Goal: Task Accomplishment & Management: Manage account settings

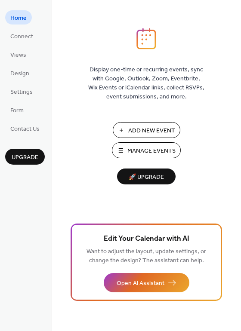
click at [172, 147] on span "Manage Events" at bounding box center [151, 151] width 48 height 9
click at [13, 51] on span "Views" at bounding box center [18, 55] width 16 height 9
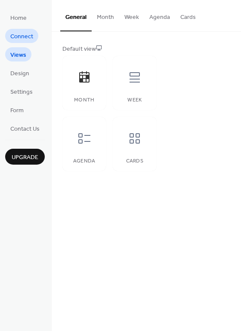
click at [21, 35] on span "Connect" at bounding box center [21, 36] width 23 height 9
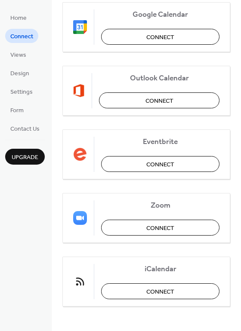
scroll to position [181, 0]
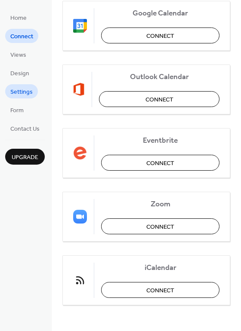
click at [25, 88] on span "Settings" at bounding box center [21, 92] width 22 height 9
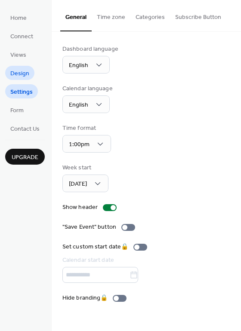
click at [23, 78] on span "Design" at bounding box center [19, 73] width 19 height 9
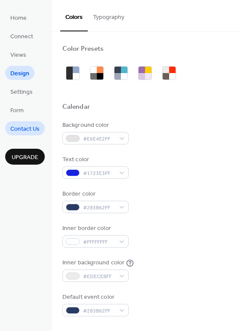
click at [25, 125] on span "Contact Us" at bounding box center [24, 129] width 29 height 9
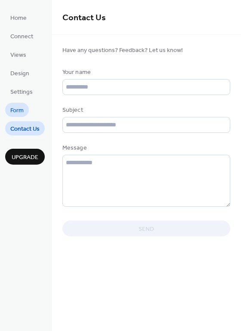
click at [20, 111] on span "Form" at bounding box center [16, 110] width 13 height 9
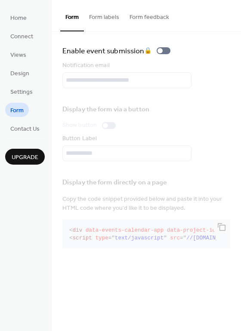
click at [103, 16] on button "Form labels" at bounding box center [104, 15] width 40 height 31
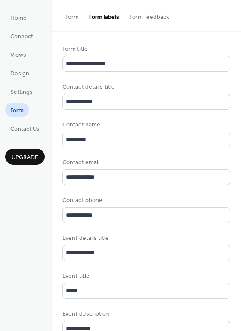
click at [155, 20] on button "Form feedback" at bounding box center [149, 15] width 50 height 31
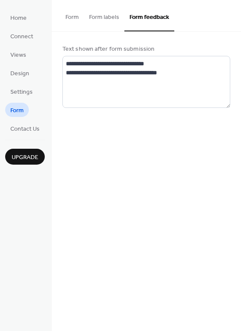
click at [109, 14] on button "Form labels" at bounding box center [104, 15] width 40 height 31
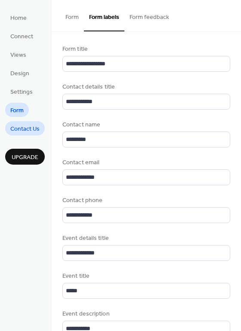
click at [25, 129] on span "Contact Us" at bounding box center [24, 129] width 29 height 9
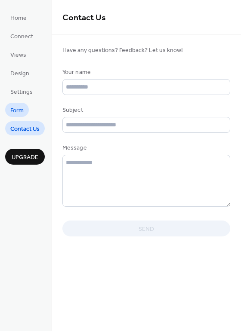
click at [21, 109] on span "Form" at bounding box center [16, 110] width 13 height 9
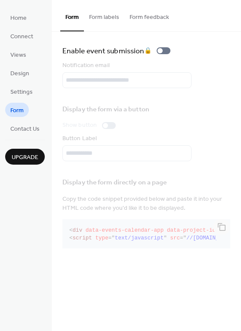
click at [103, 15] on button "Form labels" at bounding box center [104, 15] width 40 height 31
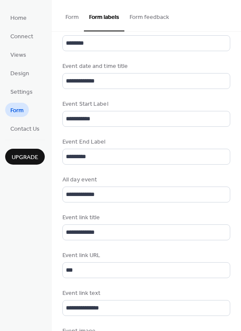
scroll to position [358, 0]
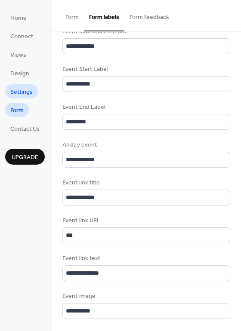
click at [24, 96] on span "Settings" at bounding box center [21, 92] width 22 height 9
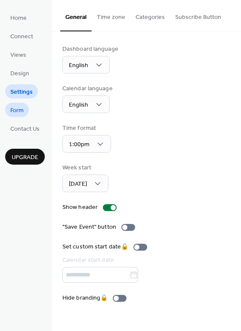
click at [23, 109] on span "Form" at bounding box center [16, 110] width 13 height 9
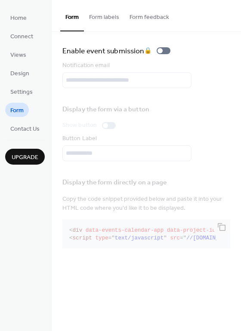
click at [103, 16] on button "Form labels" at bounding box center [104, 15] width 40 height 31
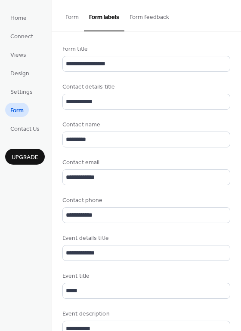
click at [148, 18] on button "Form feedback" at bounding box center [149, 15] width 50 height 31
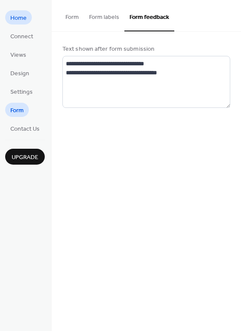
click at [17, 16] on span "Home" at bounding box center [18, 18] width 16 height 9
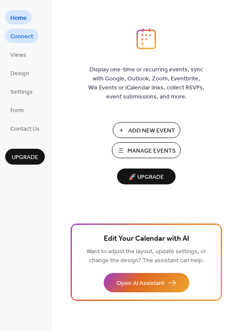
click at [34, 39] on link "Connect" at bounding box center [21, 36] width 33 height 14
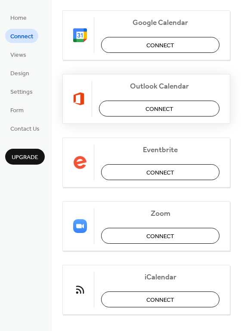
scroll to position [181, 0]
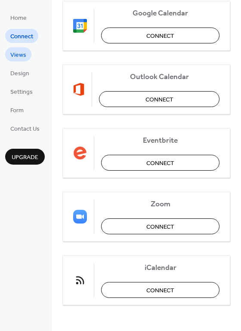
click at [17, 51] on span "Views" at bounding box center [18, 55] width 16 height 9
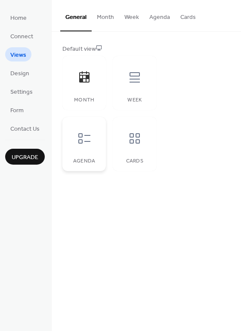
click at [98, 148] on div "Agenda" at bounding box center [83, 144] width 43 height 54
click at [120, 146] on div "Cards" at bounding box center [134, 144] width 43 height 54
click at [128, 72] on icon at bounding box center [135, 77] width 14 height 14
click at [78, 80] on icon at bounding box center [84, 77] width 14 height 14
drag, startPoint x: 105, startPoint y: 16, endPoint x: 101, endPoint y: 24, distance: 8.5
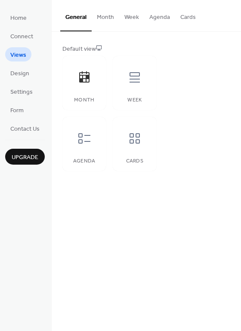
click at [104, 20] on button "Month" at bounding box center [106, 15] width 28 height 31
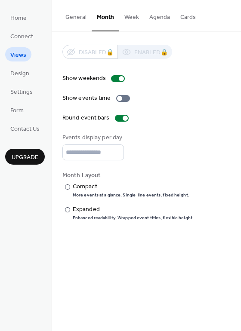
click at [132, 16] on button "Week" at bounding box center [131, 15] width 25 height 31
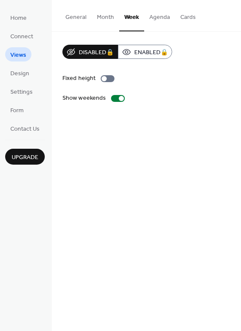
click at [153, 18] on button "Agenda" at bounding box center [159, 15] width 31 height 31
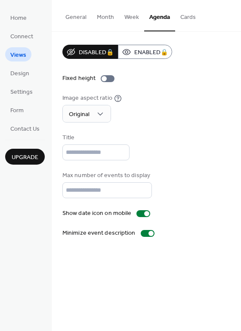
click at [176, 15] on button "Cards" at bounding box center [188, 15] width 26 height 31
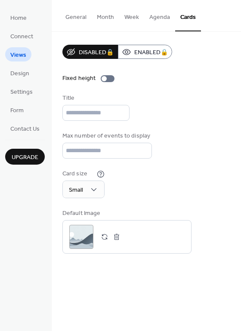
click at [98, 21] on button "Month" at bounding box center [106, 15] width 28 height 31
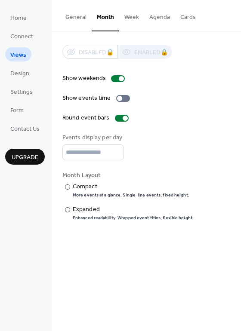
click at [68, 14] on button "General" at bounding box center [75, 15] width 31 height 31
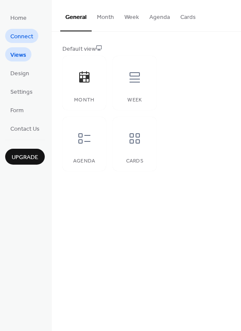
click at [33, 33] on link "Connect" at bounding box center [21, 36] width 33 height 14
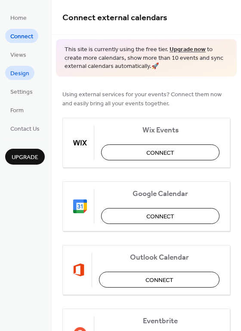
click at [15, 76] on span "Design" at bounding box center [19, 73] width 19 height 9
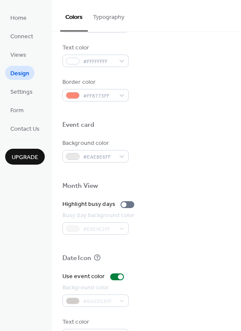
scroll to position [367, 0]
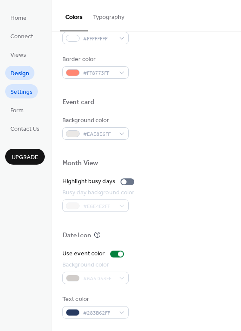
click at [17, 93] on span "Settings" at bounding box center [21, 92] width 22 height 9
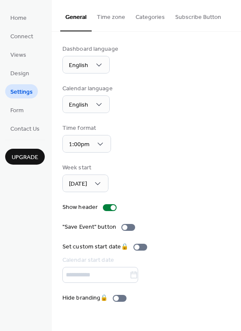
click at [103, 23] on button "Time zone" at bounding box center [111, 15] width 39 height 31
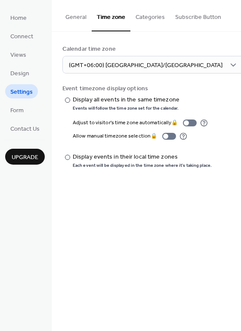
click at [136, 20] on button "Categories" at bounding box center [150, 15] width 40 height 31
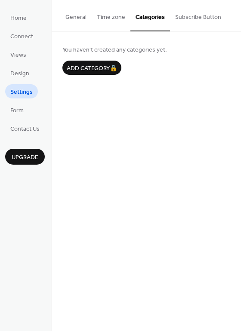
click at [174, 16] on button "Subscribe Button" at bounding box center [198, 15] width 56 height 31
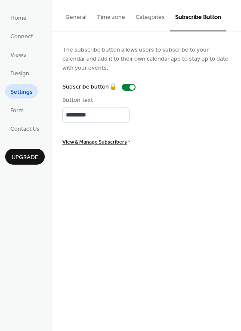
click at [149, 16] on button "Categories" at bounding box center [150, 15] width 40 height 31
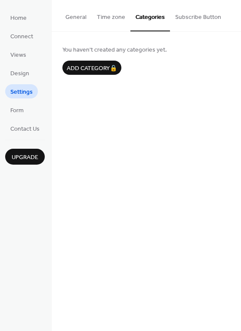
click at [102, 20] on button "Time zone" at bounding box center [111, 15] width 39 height 31
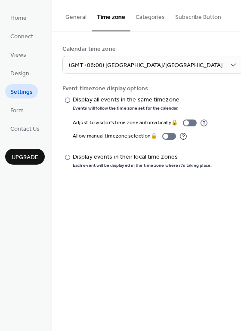
click at [76, 23] on button "General" at bounding box center [75, 15] width 31 height 31
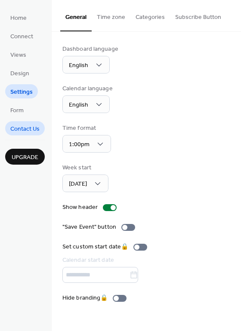
click at [23, 121] on link "Contact Us" at bounding box center [25, 128] width 40 height 14
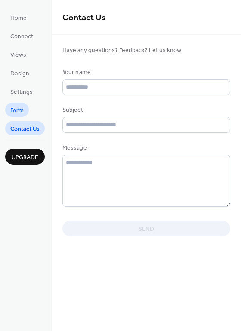
click at [22, 112] on span "Form" at bounding box center [16, 110] width 13 height 9
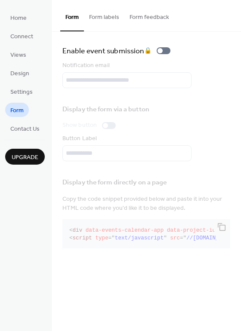
click at [142, 13] on button "Form feedback" at bounding box center [149, 15] width 50 height 31
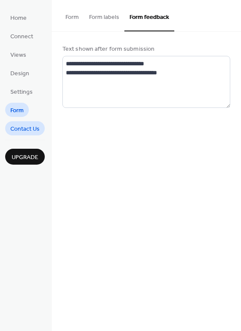
click at [30, 125] on span "Contact Us" at bounding box center [24, 129] width 29 height 9
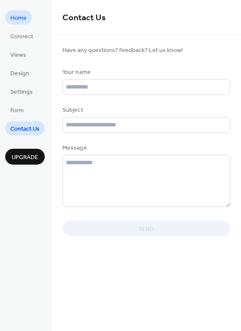
click at [10, 14] on span "Home" at bounding box center [18, 18] width 16 height 9
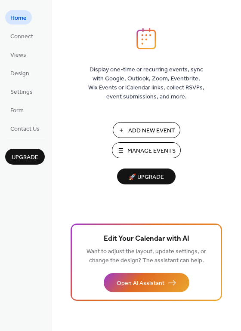
click at [108, 196] on div "Display one-time or recurring events, sync with Google, Outlook, Zoom, Eventbri…" at bounding box center [146, 179] width 189 height 303
click at [139, 149] on span "Manage Events" at bounding box center [151, 151] width 48 height 9
click at [26, 91] on span "Settings" at bounding box center [21, 92] width 22 height 9
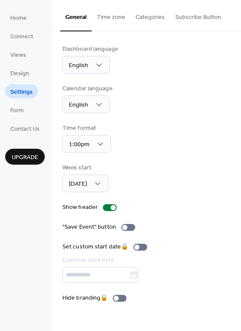
click at [194, 14] on button "Subscribe Button" at bounding box center [198, 15] width 56 height 31
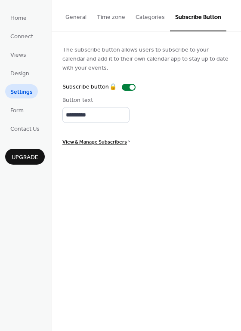
click at [118, 18] on button "Time zone" at bounding box center [111, 15] width 39 height 31
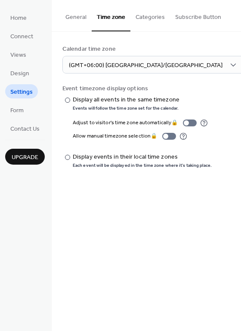
click at [159, 16] on button "Categories" at bounding box center [150, 15] width 40 height 31
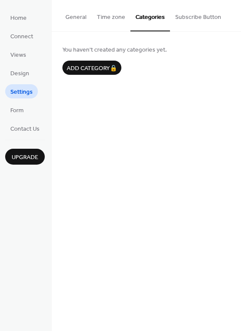
click at [80, 16] on button "General" at bounding box center [75, 15] width 31 height 31
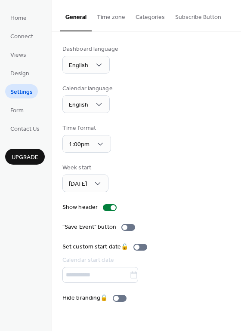
click at [107, 11] on button "Time zone" at bounding box center [111, 15] width 39 height 31
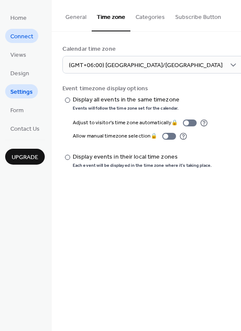
click at [21, 29] on link "Connect" at bounding box center [21, 36] width 33 height 14
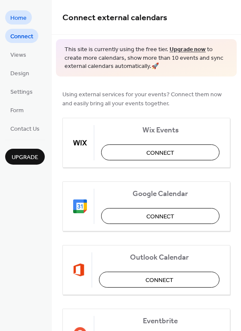
click at [25, 17] on span "Home" at bounding box center [18, 18] width 16 height 9
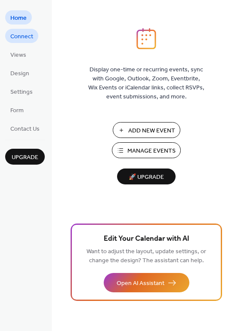
click at [29, 39] on span "Connect" at bounding box center [21, 36] width 23 height 9
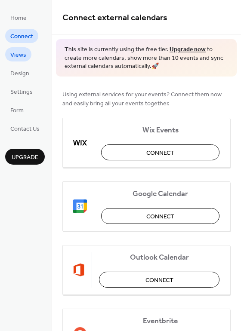
click at [28, 52] on link "Views" at bounding box center [18, 54] width 26 height 14
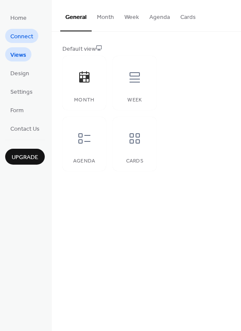
click at [19, 35] on span "Connect" at bounding box center [21, 36] width 23 height 9
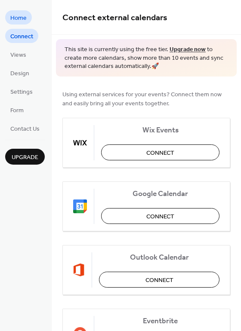
click at [18, 20] on span "Home" at bounding box center [18, 18] width 16 height 9
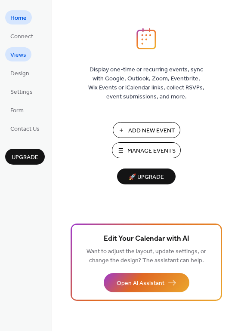
click at [18, 51] on span "Views" at bounding box center [18, 55] width 16 height 9
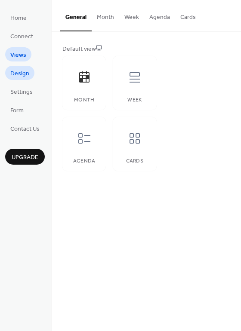
click at [26, 78] on span "Design" at bounding box center [19, 73] width 19 height 9
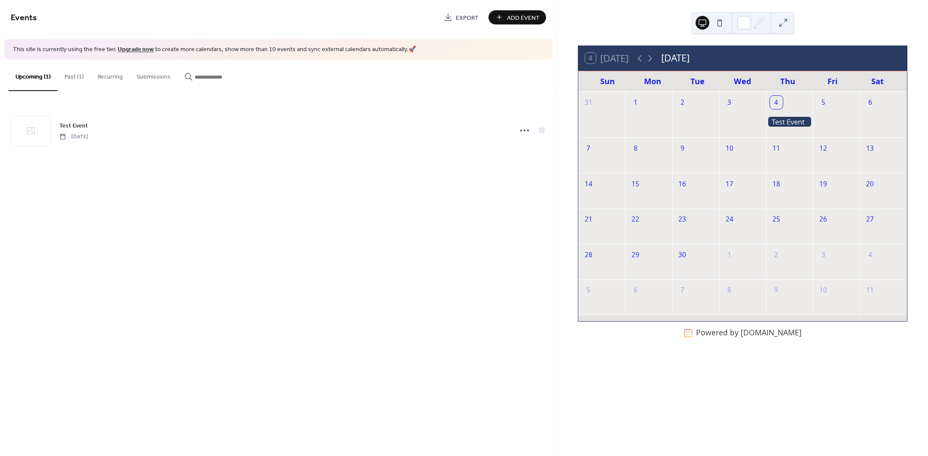
click at [73, 83] on button "Past (1)" at bounding box center [74, 75] width 33 height 31
click at [109, 80] on button "Recurring" at bounding box center [110, 75] width 39 height 31
click at [147, 75] on button "Submissions" at bounding box center [154, 75] width 48 height 31
click at [734, 186] on div "17" at bounding box center [729, 184] width 13 height 13
click at [791, 109] on div "4" at bounding box center [789, 101] width 47 height 19
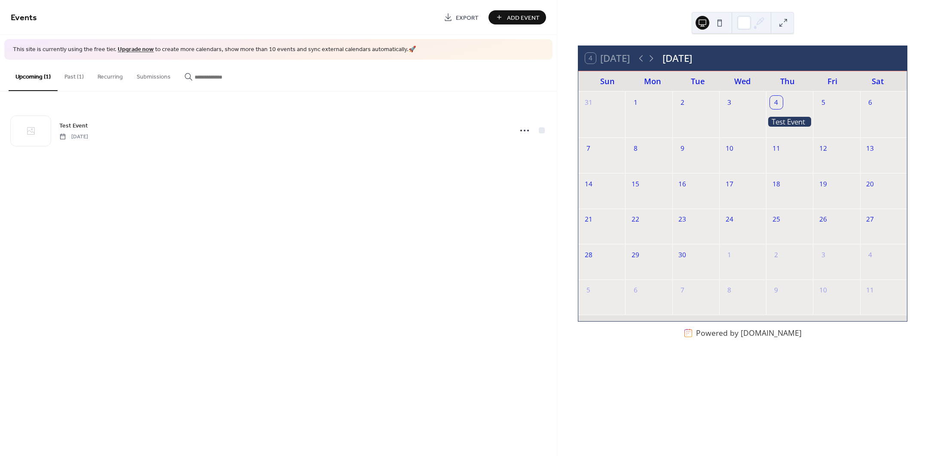
click at [776, 100] on div "4" at bounding box center [776, 102] width 13 height 13
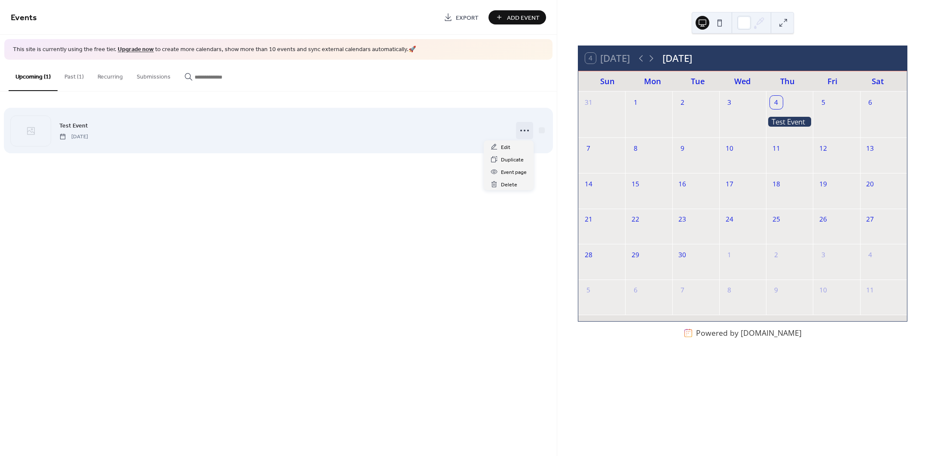
click at [527, 130] on icon at bounding box center [525, 131] width 14 height 14
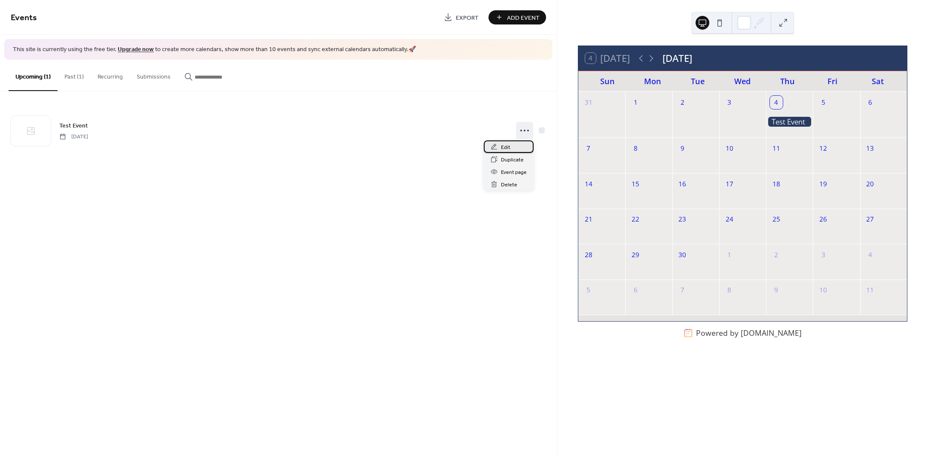
click at [516, 147] on div "Edit" at bounding box center [509, 147] width 50 height 12
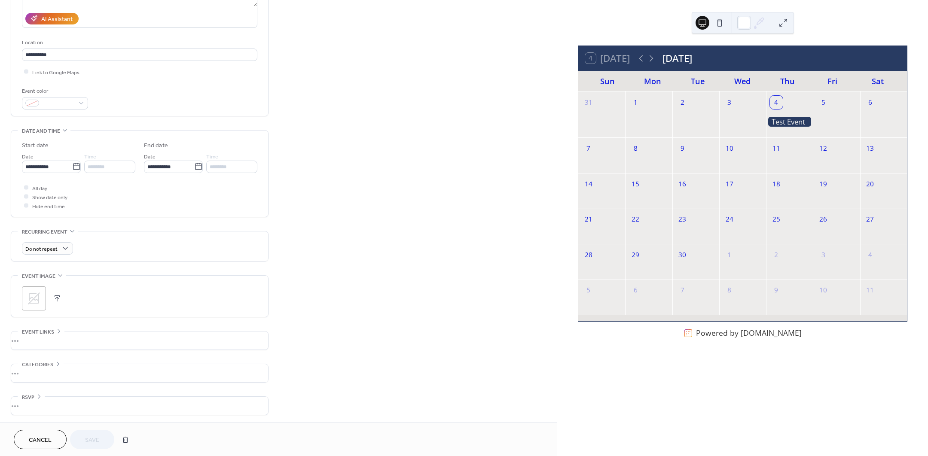
scroll to position [153, 0]
click at [26, 406] on div "•••" at bounding box center [139, 405] width 257 height 18
click at [23, 369] on div "•••" at bounding box center [139, 370] width 257 height 18
click at [315, 295] on div "**********" at bounding box center [278, 188] width 557 height 589
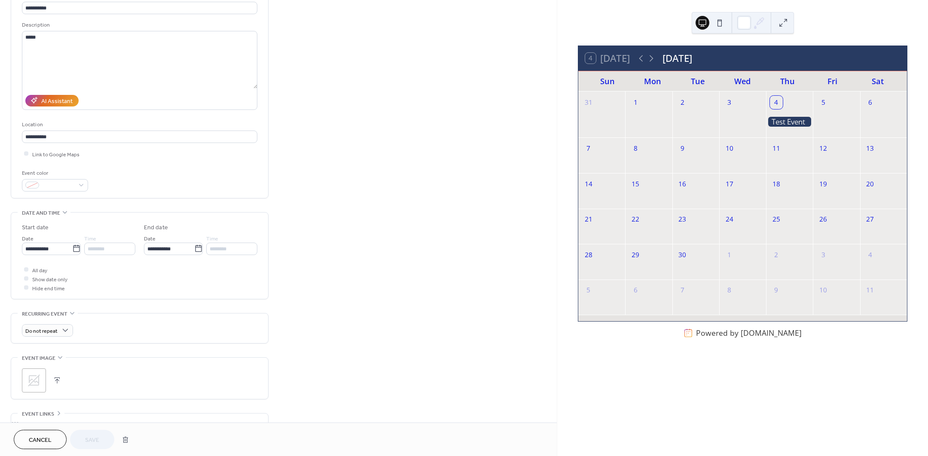
scroll to position [0, 0]
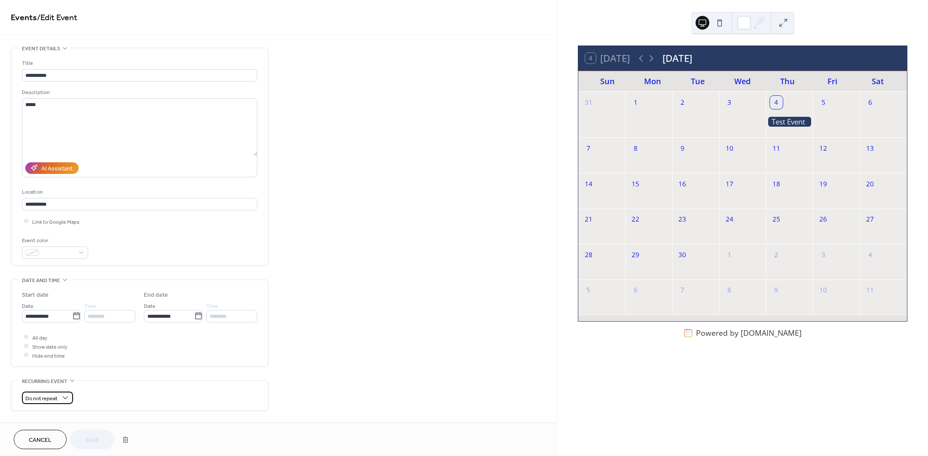
click at [59, 398] on div "Do not repeat" at bounding box center [47, 398] width 51 height 12
click at [83, 47] on div "**********" at bounding box center [278, 211] width 557 height 423
click at [390, 110] on div "**********" at bounding box center [278, 342] width 557 height 589
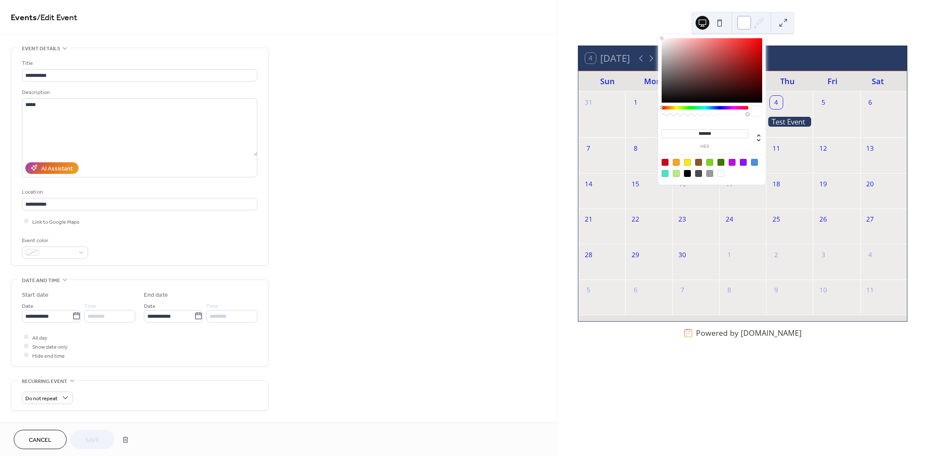
click at [742, 24] on div at bounding box center [745, 23] width 14 height 14
click at [598, 50] on div "4 Today September 2025" at bounding box center [743, 58] width 329 height 25
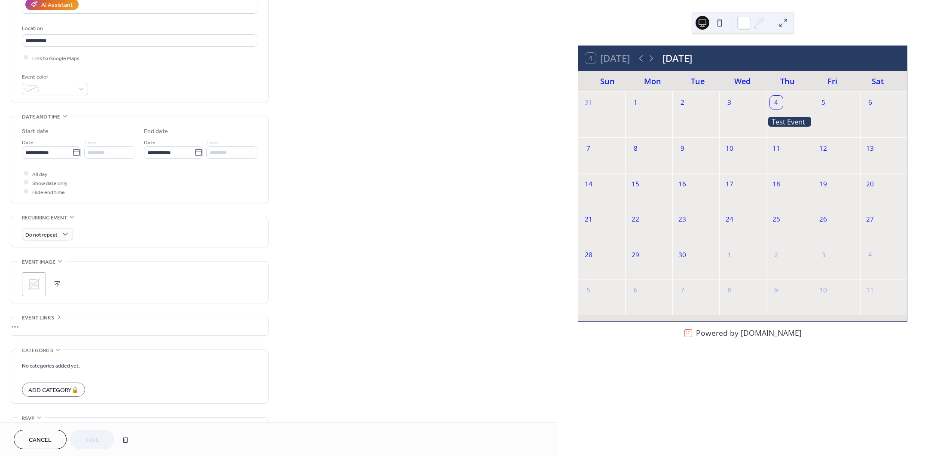
scroll to position [216, 0]
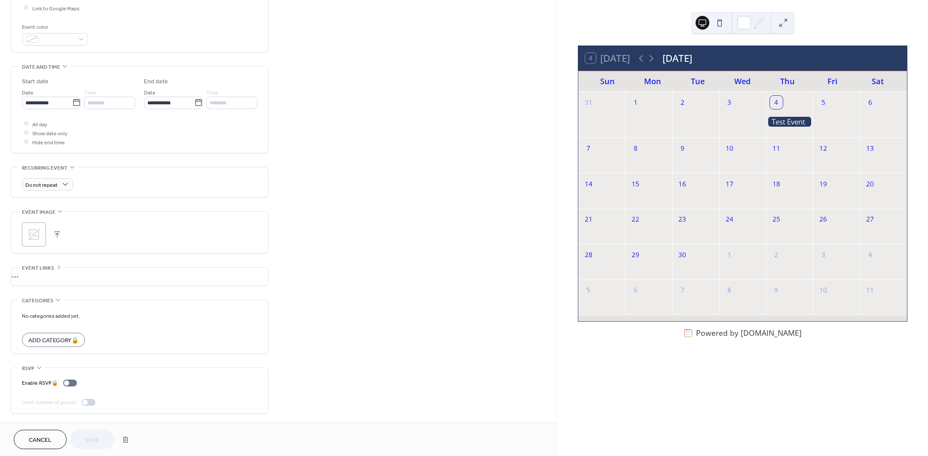
click at [43, 438] on span "Cancel" at bounding box center [40, 440] width 23 height 9
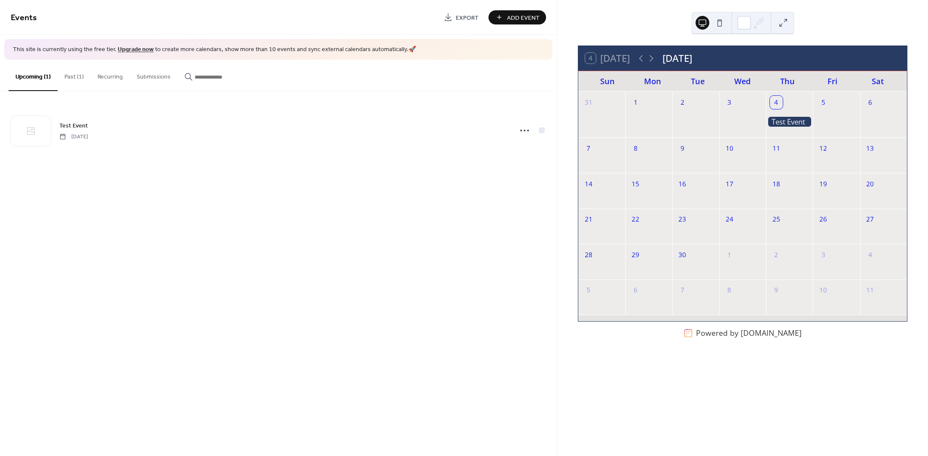
click at [74, 84] on button "Past (1)" at bounding box center [74, 75] width 33 height 31
click at [99, 80] on button "Recurring" at bounding box center [110, 75] width 39 height 31
click at [140, 77] on button "Submissions" at bounding box center [154, 75] width 48 height 31
click at [77, 80] on button "Past (1)" at bounding box center [74, 75] width 33 height 31
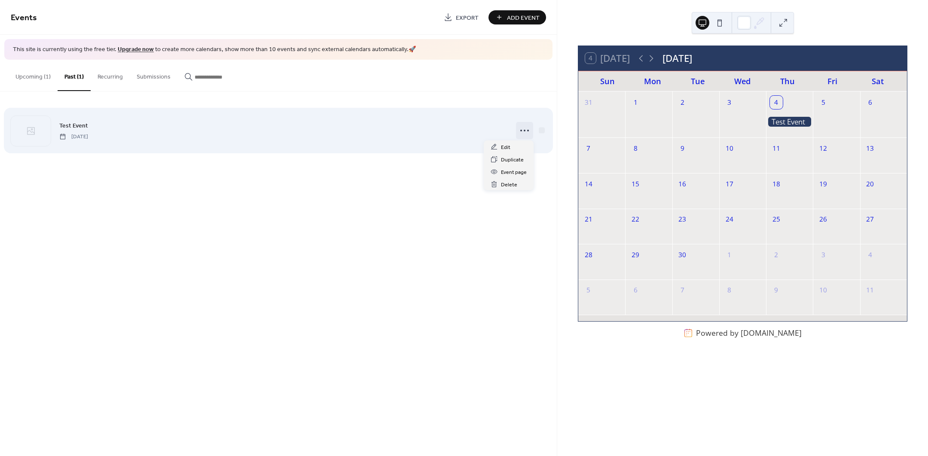
click at [521, 129] on icon at bounding box center [525, 131] width 14 height 14
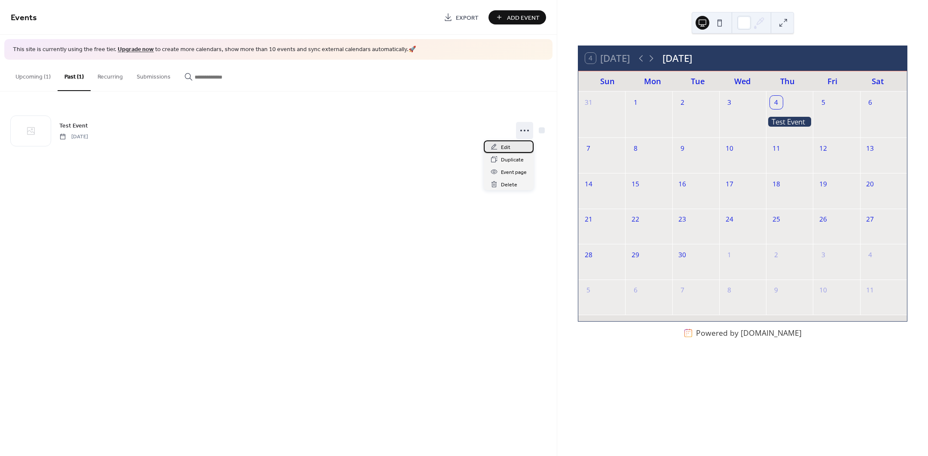
click at [508, 143] on span "Edit" at bounding box center [505, 147] width 9 height 9
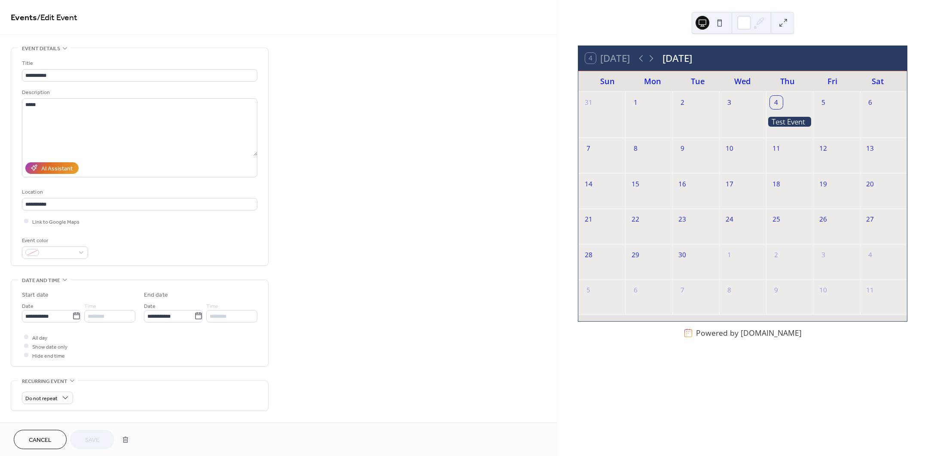
click at [73, 50] on div "**********" at bounding box center [140, 156] width 236 height 217
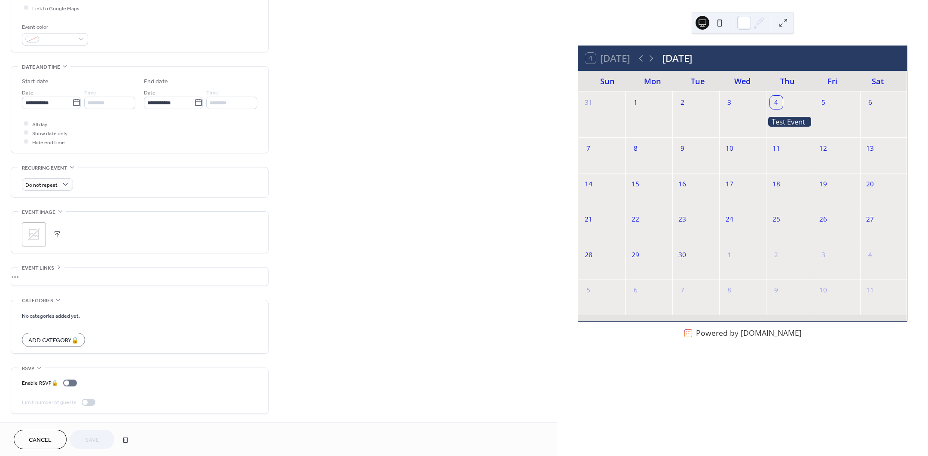
scroll to position [216, 0]
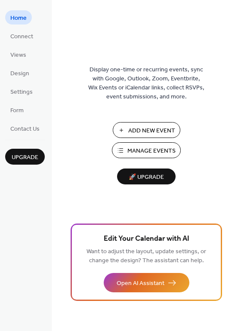
click at [145, 155] on span "Manage Events" at bounding box center [151, 151] width 48 height 9
click at [28, 56] on link "Views" at bounding box center [18, 54] width 26 height 14
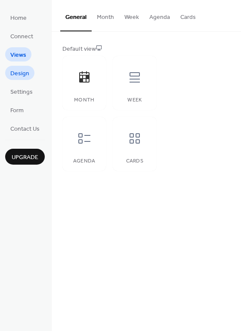
click at [19, 73] on span "Design" at bounding box center [19, 73] width 19 height 9
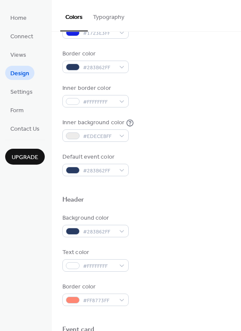
scroll to position [161, 0]
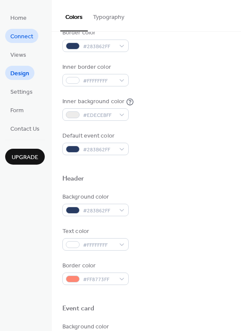
click at [26, 38] on span "Connect" at bounding box center [21, 36] width 23 height 9
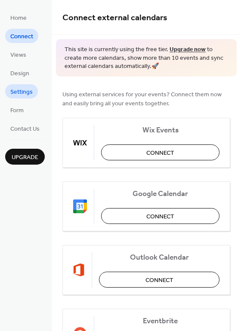
click at [17, 93] on span "Settings" at bounding box center [21, 92] width 22 height 9
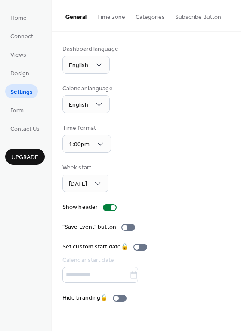
click at [13, 119] on ul "Home Connect Views Design Settings Form Contact Us" at bounding box center [25, 72] width 40 height 125
click at [13, 110] on span "Form" at bounding box center [16, 110] width 13 height 9
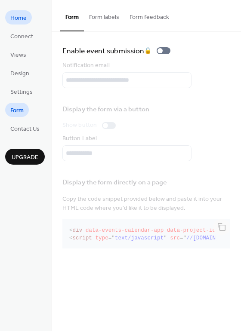
click at [22, 10] on link "Home" at bounding box center [18, 17] width 27 height 14
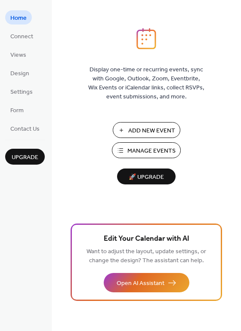
click at [181, 46] on div "Display one-time or recurring events, sync with Google, Outlook, Zoom, Eventbri…" at bounding box center [146, 179] width 189 height 303
click at [22, 32] on span "Connect" at bounding box center [21, 36] width 23 height 9
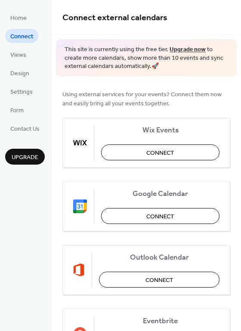
click at [20, 199] on div "Home Connect Views Design Settings Form Contact Us Upgrade" at bounding box center [26, 165] width 52 height 331
click at [140, 103] on span "Using external services for your events? Connect them now and easily bring all …" at bounding box center [146, 99] width 168 height 18
click at [15, 52] on span "Views" at bounding box center [18, 55] width 16 height 9
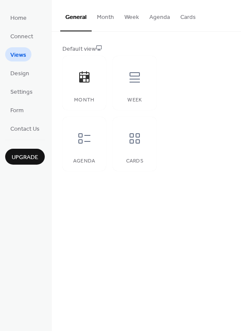
click at [188, 228] on div "General Month Week Agenda Cards Default view Month Week Agenda Cards Disabled 🔒…" at bounding box center [146, 165] width 189 height 331
click at [184, 21] on button "Cards" at bounding box center [188, 15] width 26 height 31
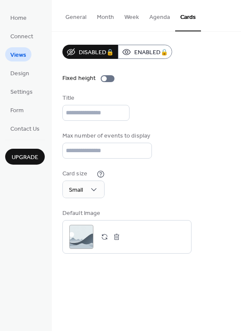
click at [159, 21] on button "Agenda" at bounding box center [159, 15] width 31 height 31
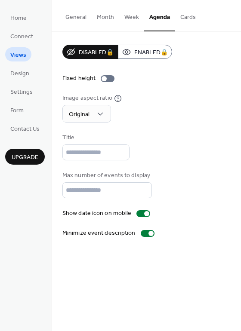
click at [138, 18] on button "Week" at bounding box center [131, 15] width 25 height 31
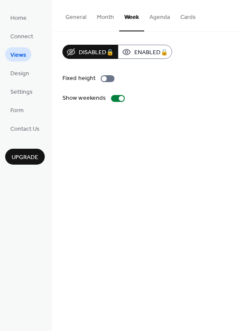
click at [105, 16] on button "Month" at bounding box center [106, 15] width 28 height 31
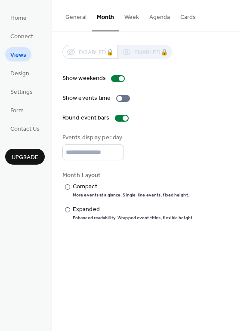
click at [83, 19] on button "General" at bounding box center [75, 15] width 31 height 31
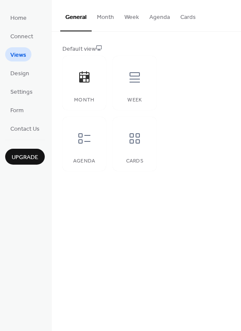
click at [98, 22] on button "Month" at bounding box center [106, 15] width 28 height 31
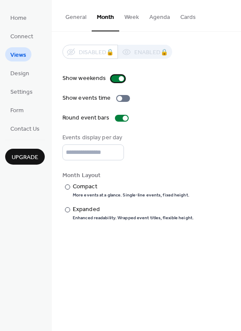
click at [115, 74] on label "Show weekends" at bounding box center [95, 78] width 66 height 9
click at [122, 118] on div at bounding box center [124, 118] width 5 height 5
click at [154, 126] on div "Show weekends Show events time Round event bars Events display per day * Month …" at bounding box center [146, 147] width 168 height 147
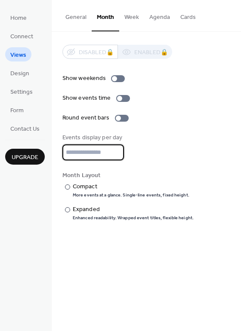
click at [106, 154] on input "*" at bounding box center [92, 152] width 61 height 16
click at [148, 134] on div "Events display per day *" at bounding box center [146, 146] width 168 height 27
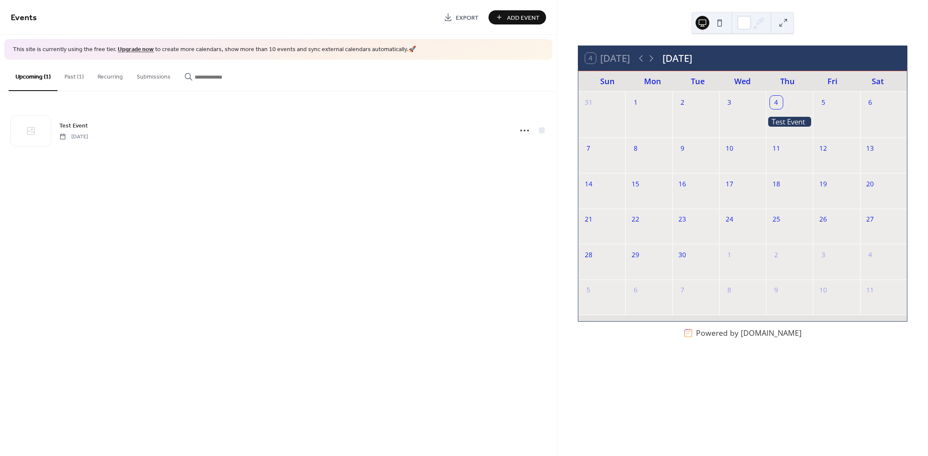
click at [738, 112] on div at bounding box center [743, 122] width 47 height 23
click at [794, 119] on div at bounding box center [789, 122] width 47 height 10
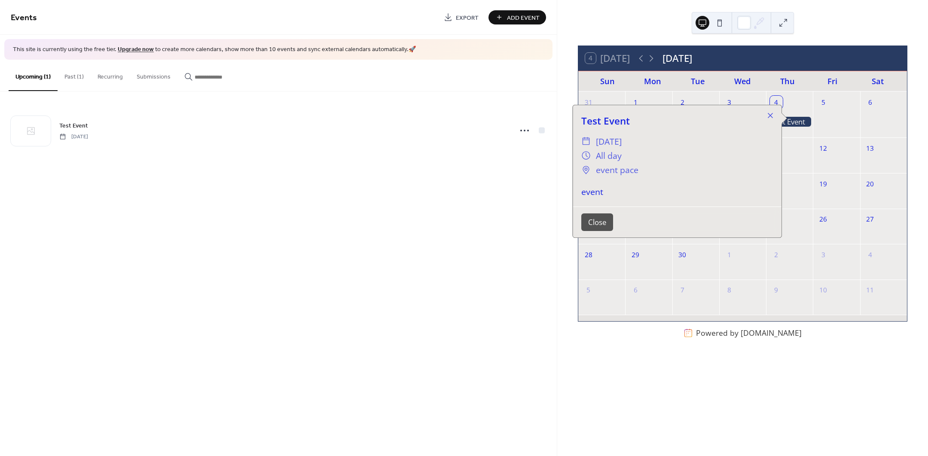
click at [793, 121] on div at bounding box center [789, 122] width 47 height 10
click at [194, 219] on div "Events Export Add Event This site is currently using the free tier. Upgrade now…" at bounding box center [278, 228] width 557 height 456
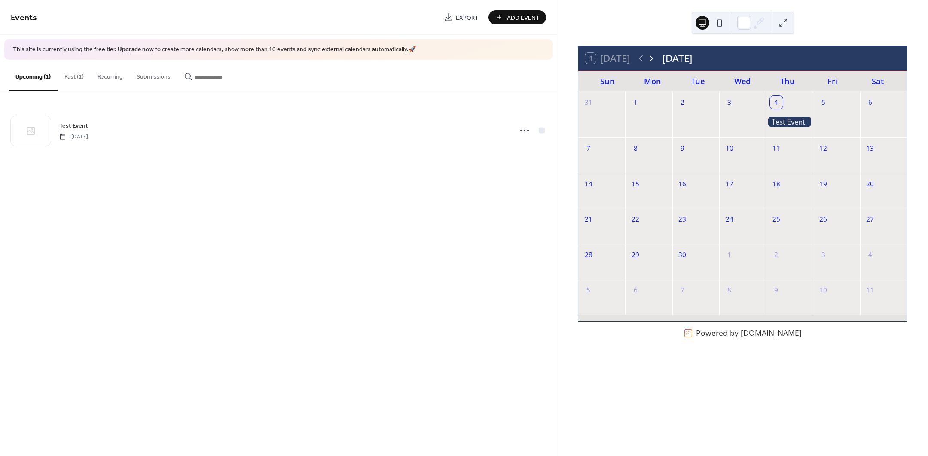
click at [657, 58] on icon at bounding box center [651, 58] width 10 height 10
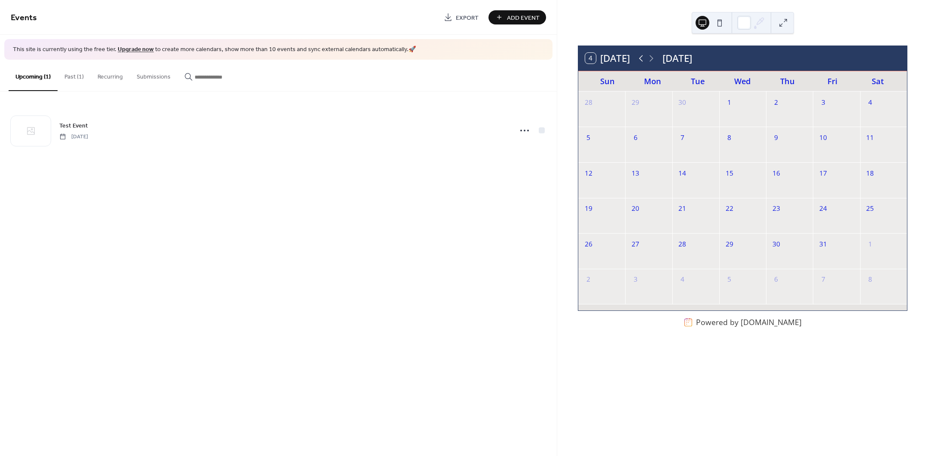
click at [639, 57] on icon at bounding box center [641, 58] width 10 height 10
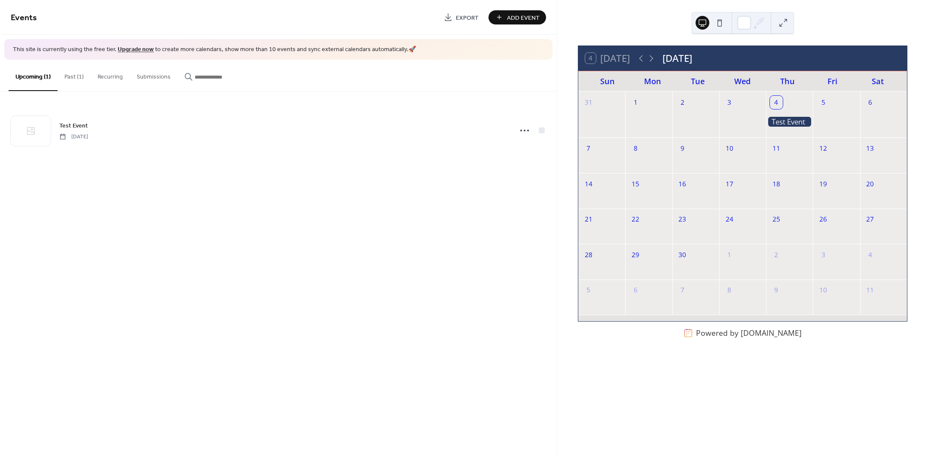
click at [729, 254] on div "1" at bounding box center [729, 254] width 13 height 13
click at [704, 232] on div at bounding box center [696, 234] width 47 height 12
click at [166, 79] on button "Submissions" at bounding box center [154, 75] width 48 height 31
click at [73, 76] on button "Past (1)" at bounding box center [74, 75] width 33 height 31
click at [37, 73] on button "Upcoming (1)" at bounding box center [33, 75] width 49 height 31
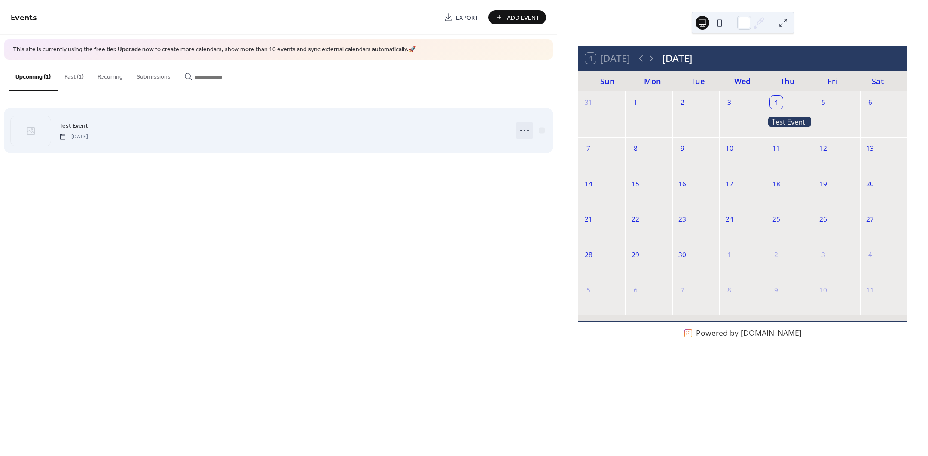
click at [524, 132] on icon at bounding box center [525, 131] width 14 height 14
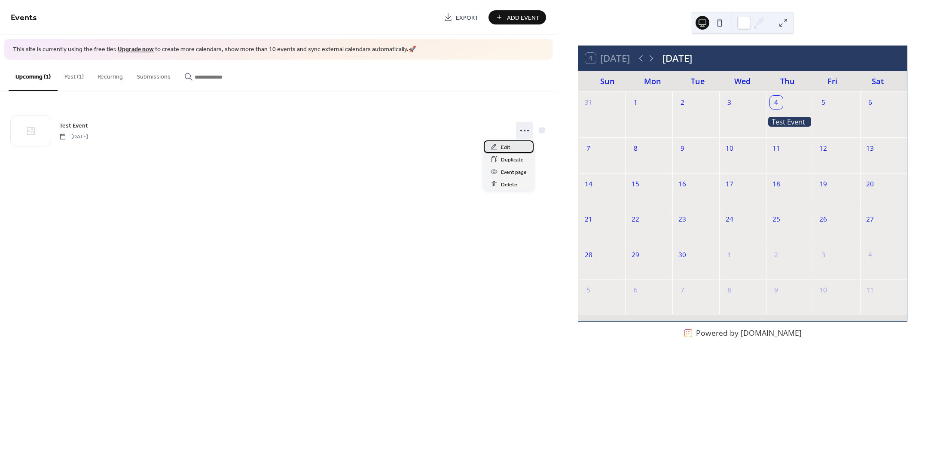
click at [523, 146] on div "Edit" at bounding box center [509, 147] width 50 height 12
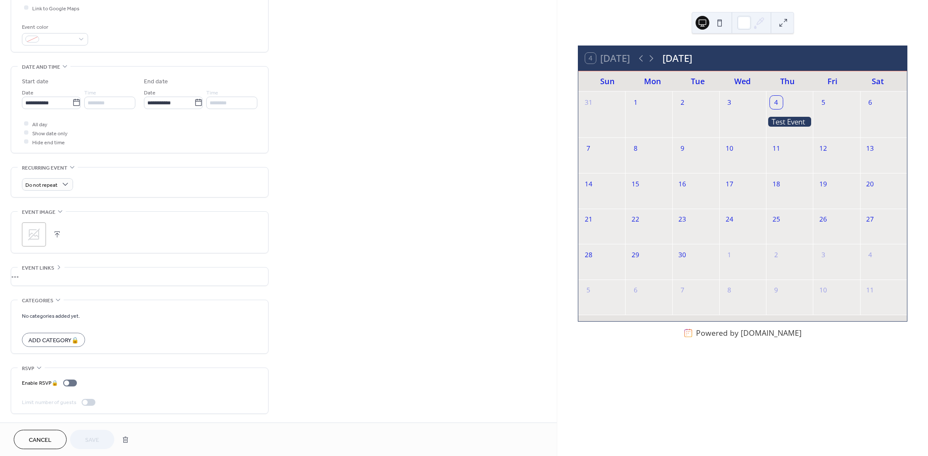
scroll to position [216, 0]
click at [31, 276] on div "•••" at bounding box center [139, 277] width 257 height 18
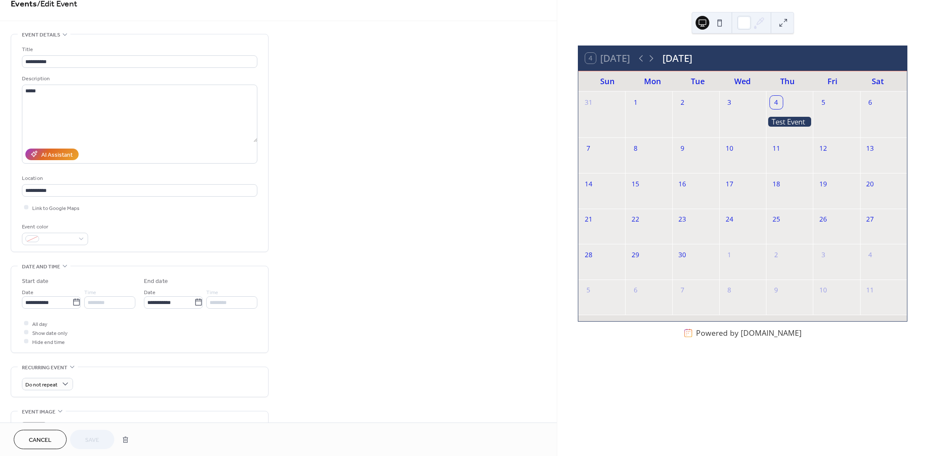
scroll to position [0, 0]
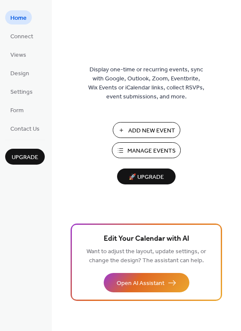
click at [144, 132] on span "Add New Event" at bounding box center [151, 130] width 47 height 9
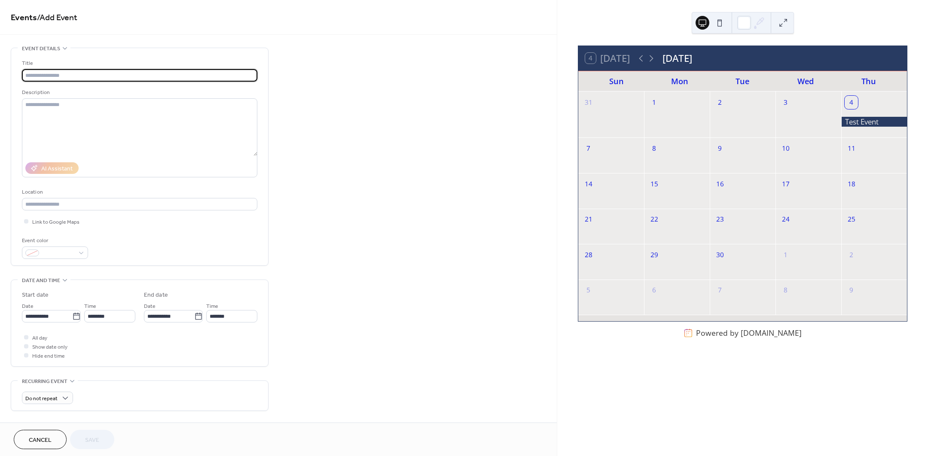
click at [77, 79] on input "text" at bounding box center [140, 75] width 236 height 12
click at [114, 76] on input "text" at bounding box center [140, 75] width 236 height 12
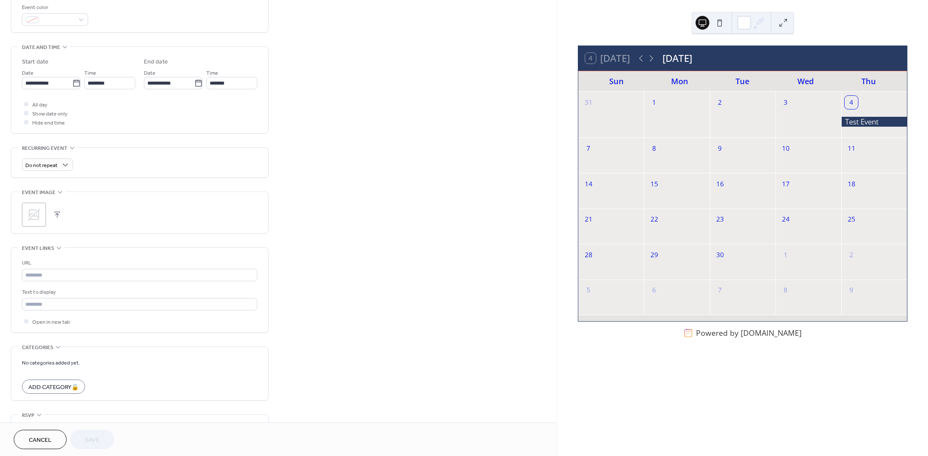
scroll to position [282, 0]
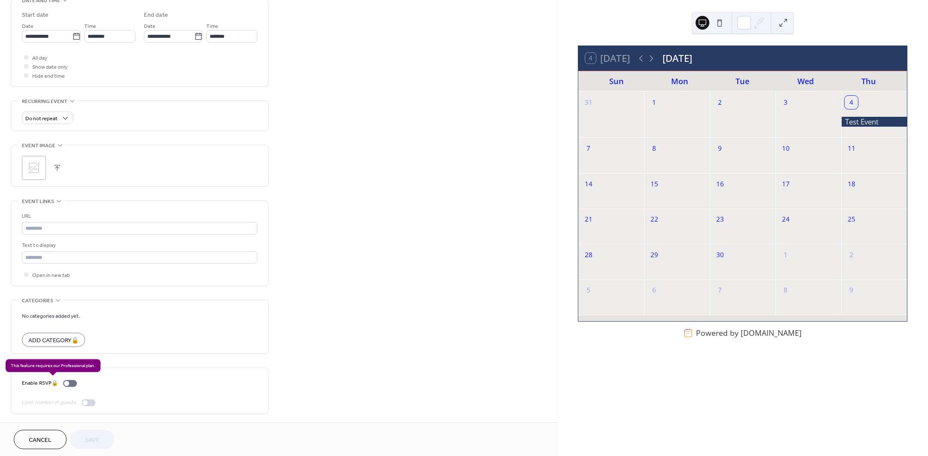
click at [75, 383] on div "Enable RSVP 🔒" at bounding box center [51, 383] width 58 height 9
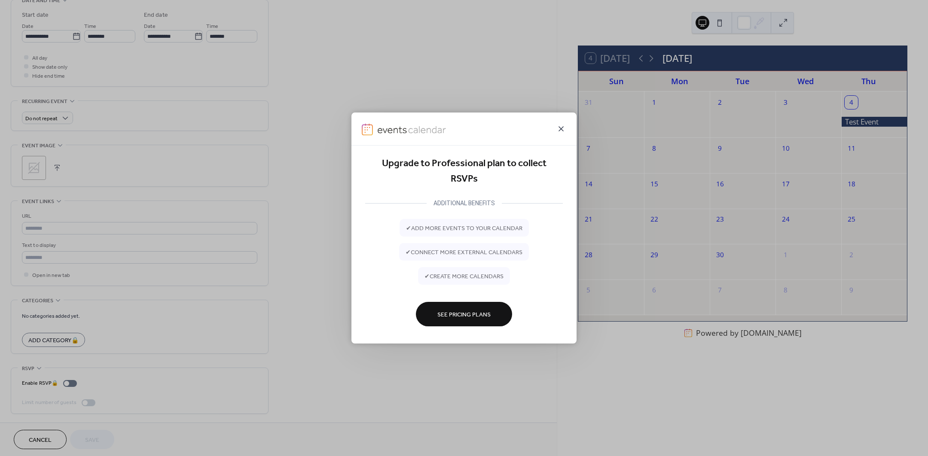
click at [560, 127] on icon at bounding box center [561, 129] width 10 height 10
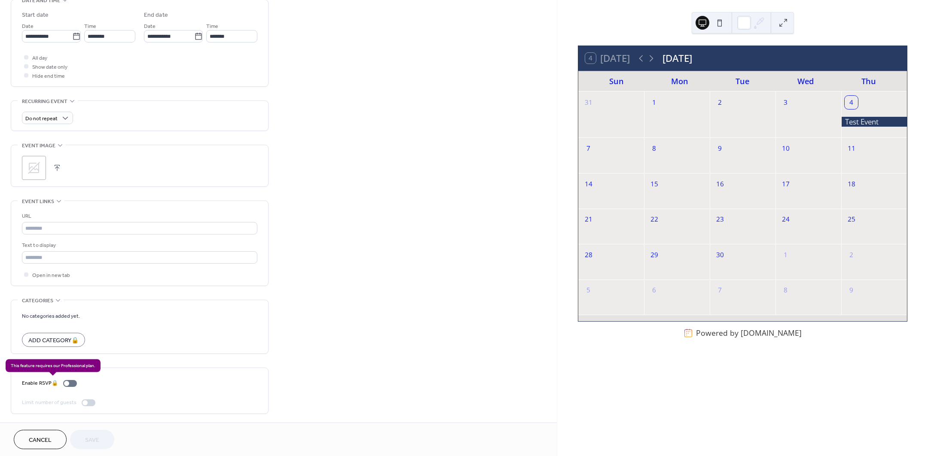
click at [69, 383] on div "Enable RSVP 🔒" at bounding box center [51, 383] width 58 height 9
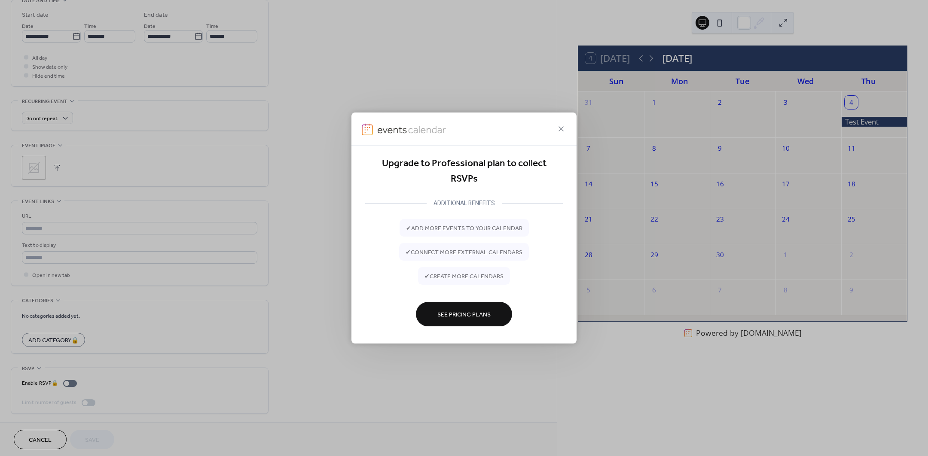
click at [434, 312] on button "See Pricing Plans" at bounding box center [464, 314] width 96 height 24
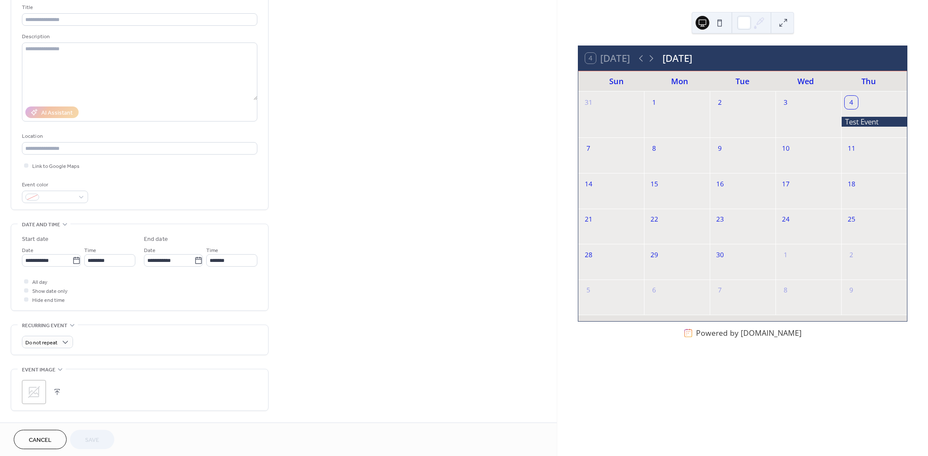
scroll to position [0, 0]
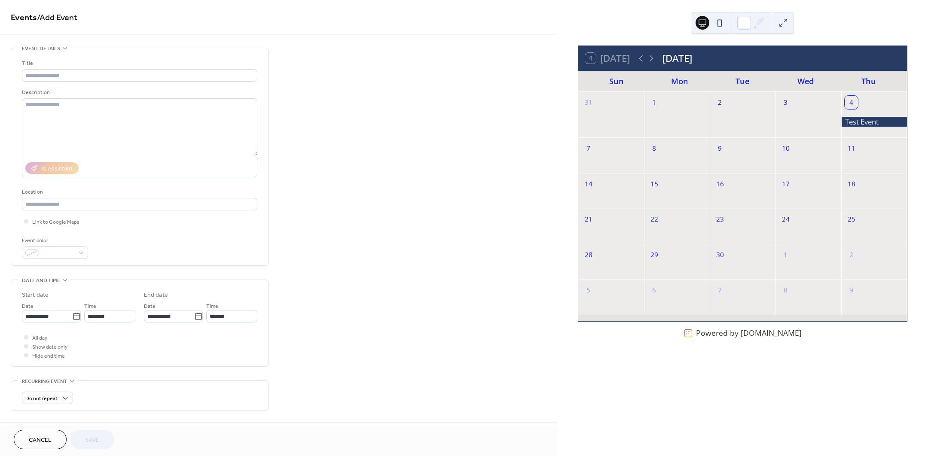
click at [301, 244] on div "**********" at bounding box center [278, 375] width 557 height 655
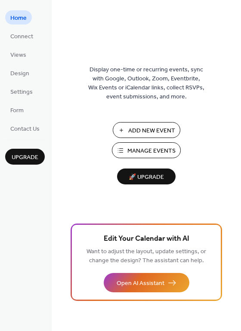
click at [146, 134] on span "Add New Event" at bounding box center [151, 130] width 47 height 9
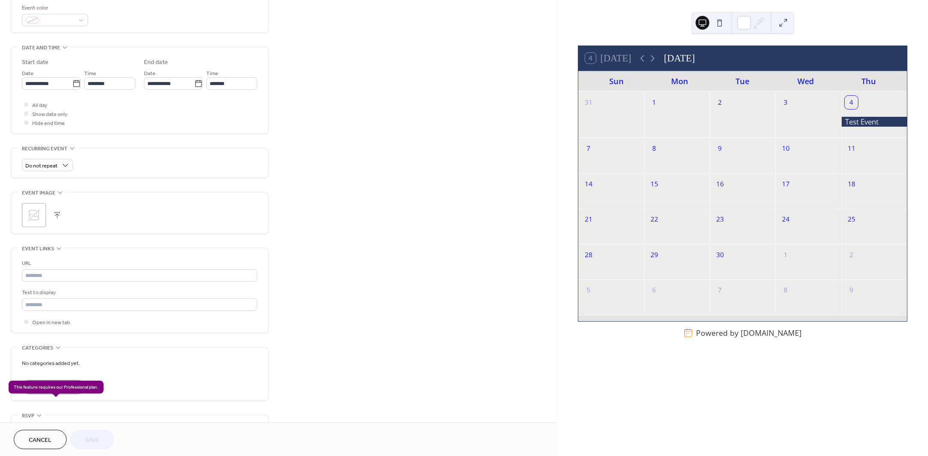
scroll to position [282, 0]
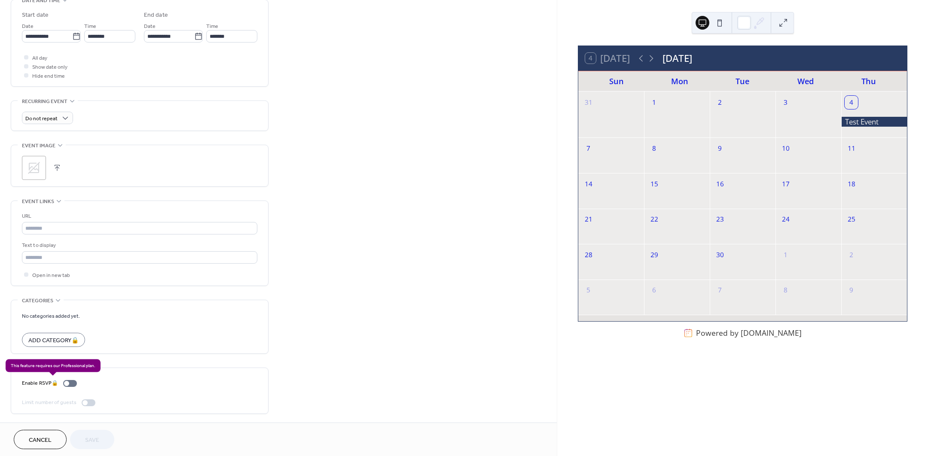
click at [72, 381] on div "Enable RSVP 🔒" at bounding box center [51, 383] width 58 height 9
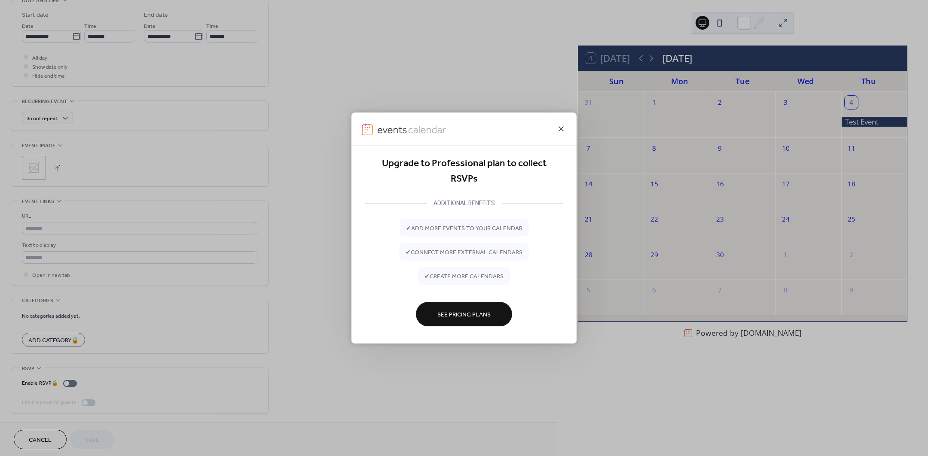
click at [559, 127] on icon at bounding box center [561, 129] width 10 height 10
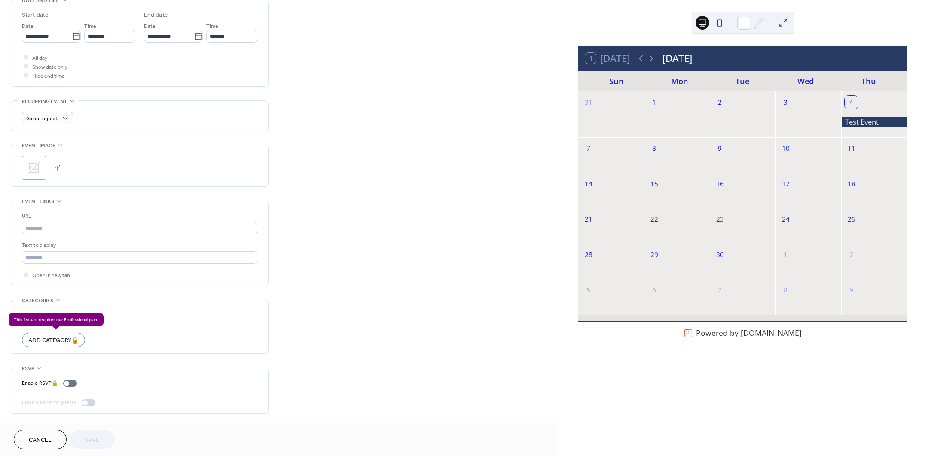
click at [56, 342] on div "Add Category 🔒" at bounding box center [53, 340] width 63 height 14
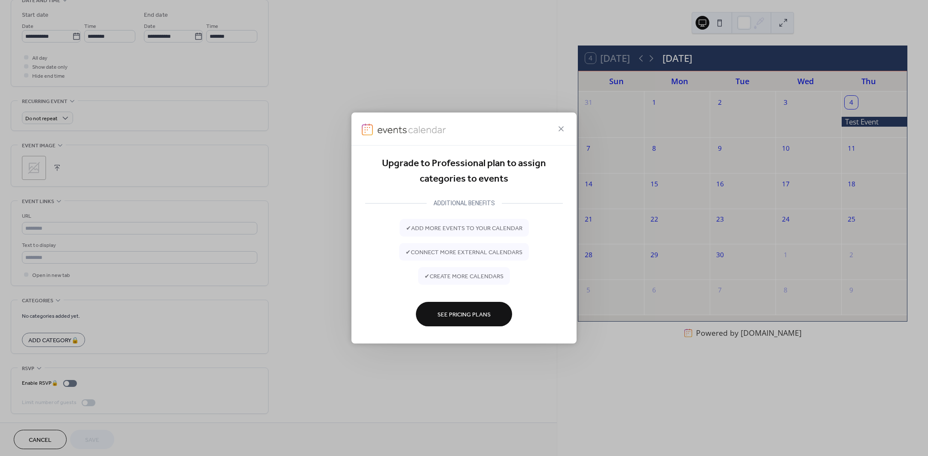
drag, startPoint x: 563, startPoint y: 127, endPoint x: 510, endPoint y: 147, distance: 57.2
click at [563, 127] on icon at bounding box center [561, 129] width 10 height 10
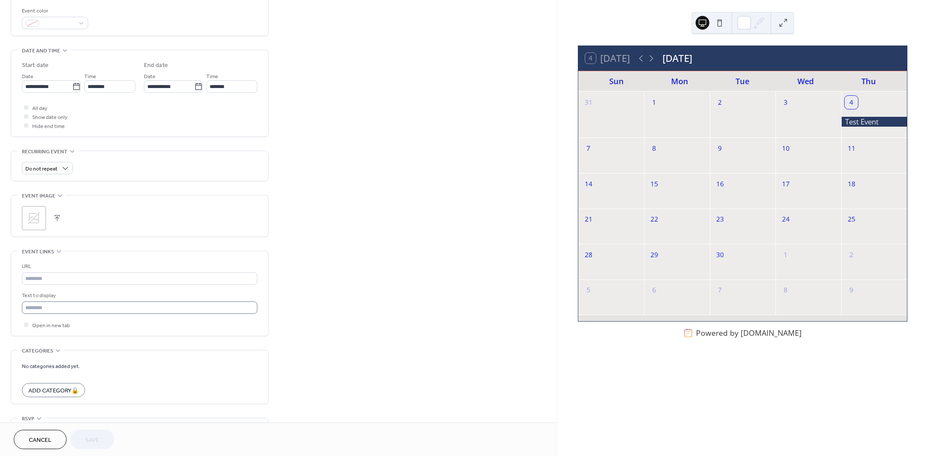
scroll to position [229, 0]
click at [101, 308] on input "text" at bounding box center [140, 309] width 236 height 12
click at [119, 283] on input "text" at bounding box center [140, 280] width 236 height 12
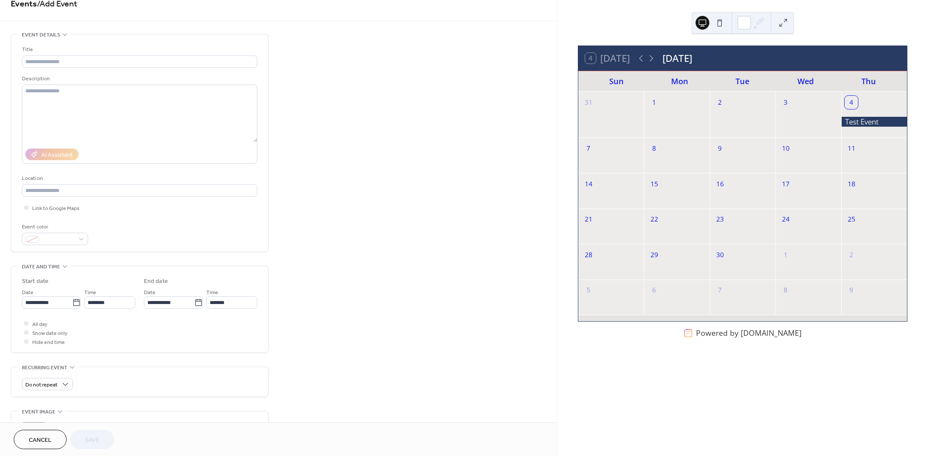
scroll to position [0, 0]
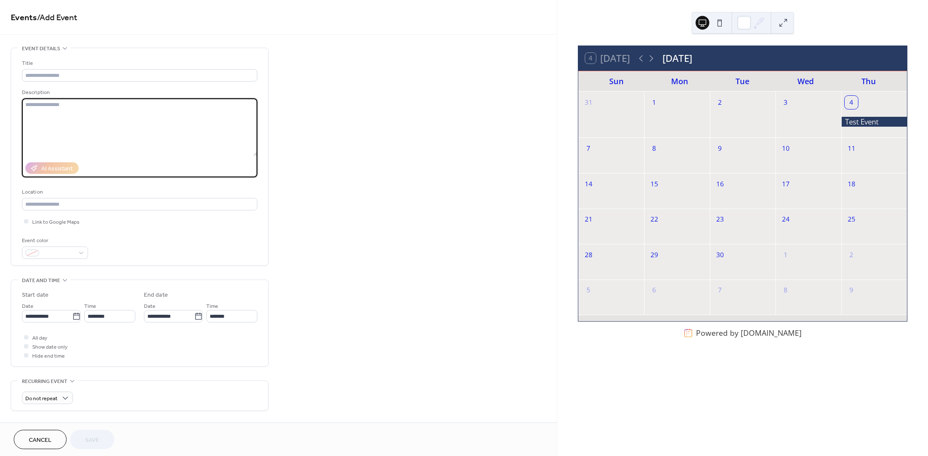
click at [106, 126] on textarea at bounding box center [140, 127] width 236 height 58
